Goal: Transaction & Acquisition: Purchase product/service

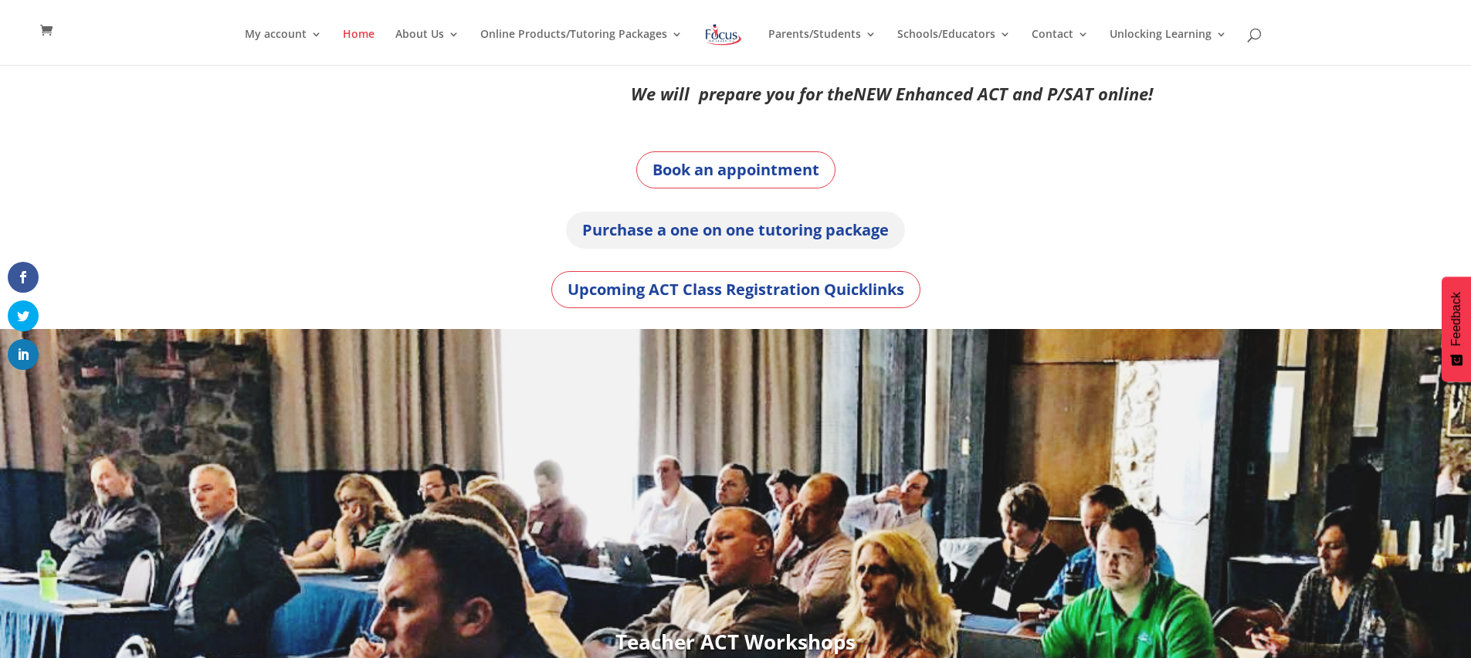
click at [789, 232] on link "Purchase a one on one tutoring package" at bounding box center [735, 230] width 339 height 37
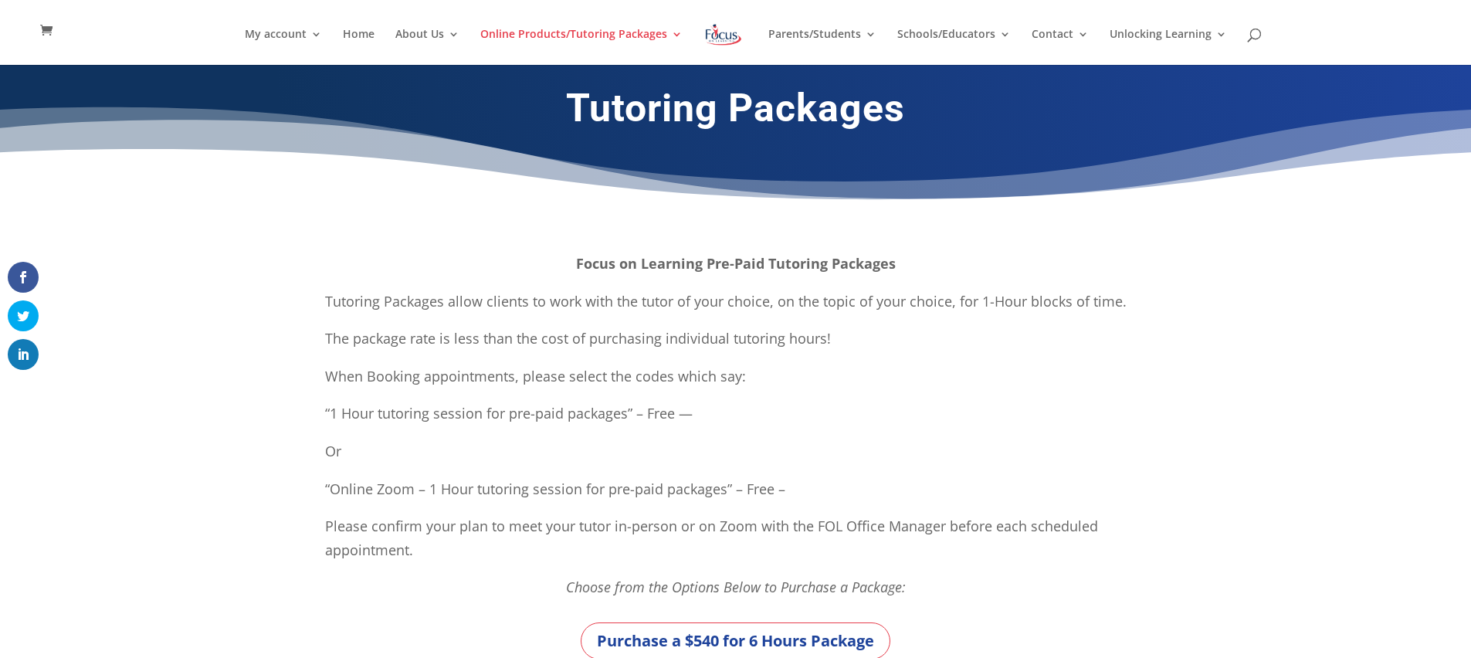
click at [725, 39] on img at bounding box center [724, 35] width 40 height 28
